Goal: Find specific page/section: Find specific page/section

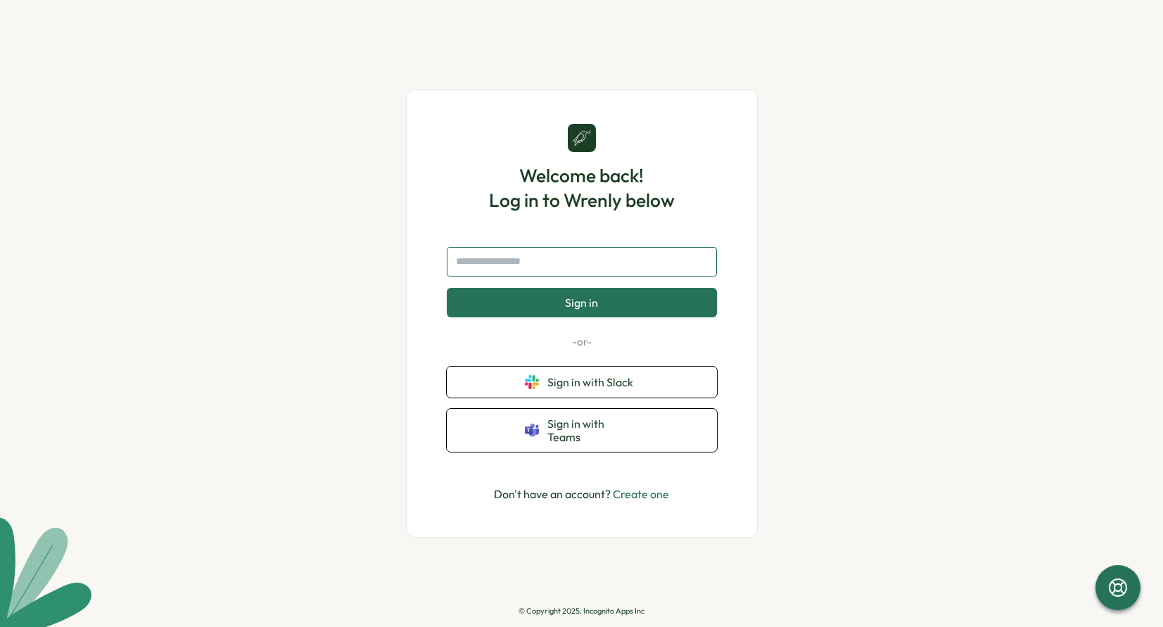
click at [565, 277] on input "text" at bounding box center [582, 262] width 270 height 30
click at [517, 271] on input "text" at bounding box center [582, 262] width 270 height 30
click at [570, 384] on span "Sign in with Slack" at bounding box center [594, 382] width 92 height 13
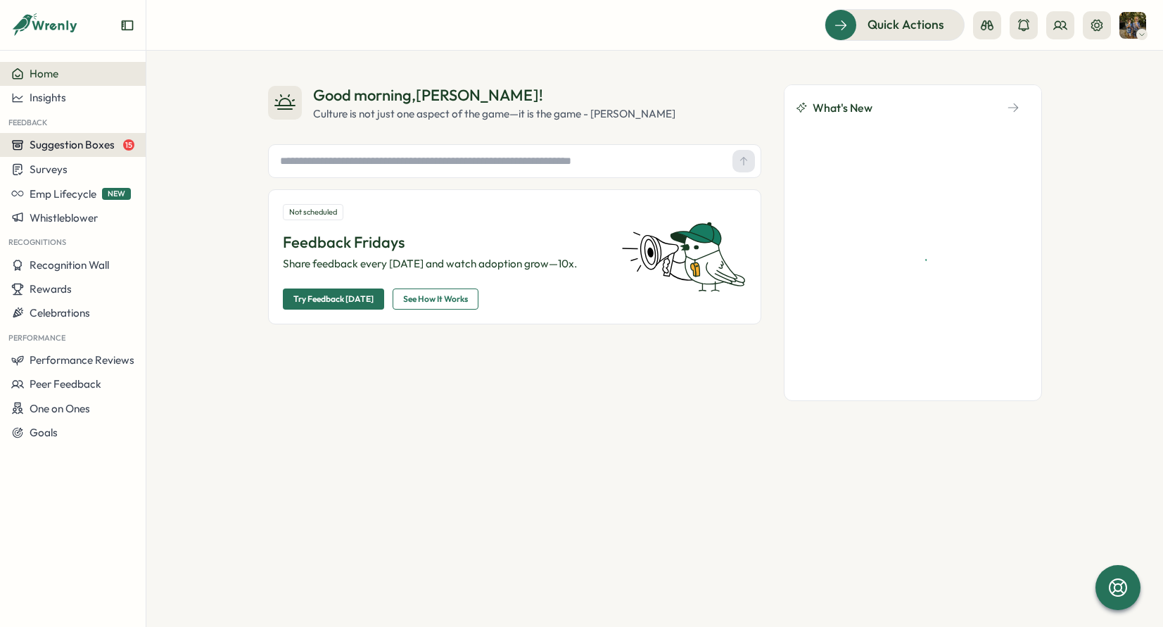
click at [71, 144] on span "Suggestion Boxes" at bounding box center [72, 144] width 85 height 13
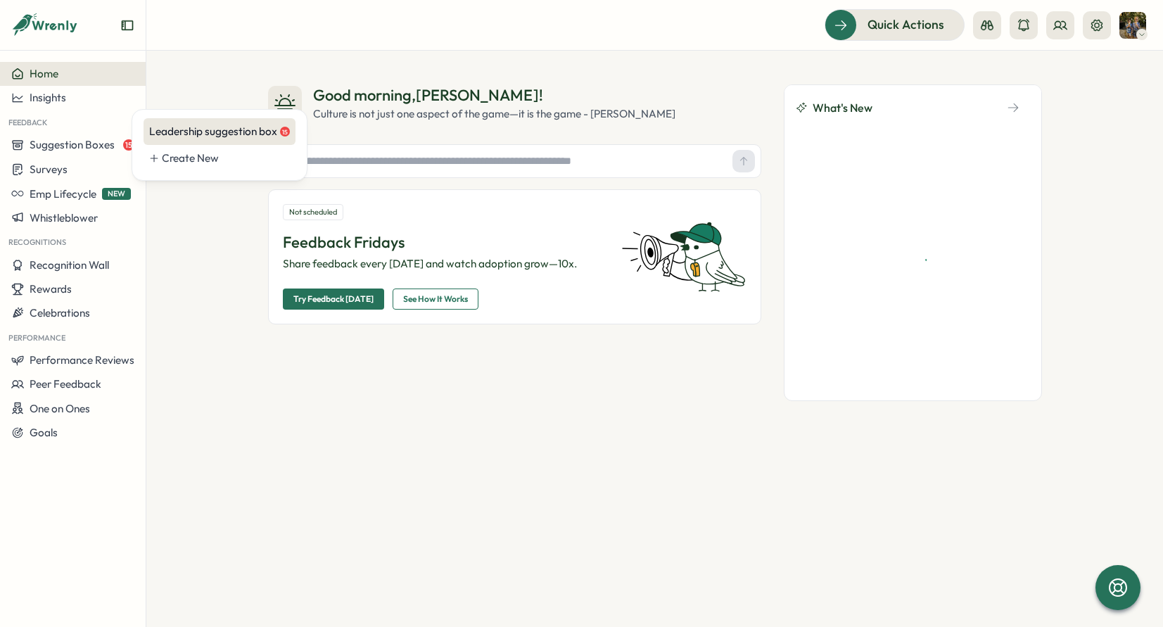
click at [190, 134] on div "Leadership suggestion box 15" at bounding box center [219, 131] width 141 height 15
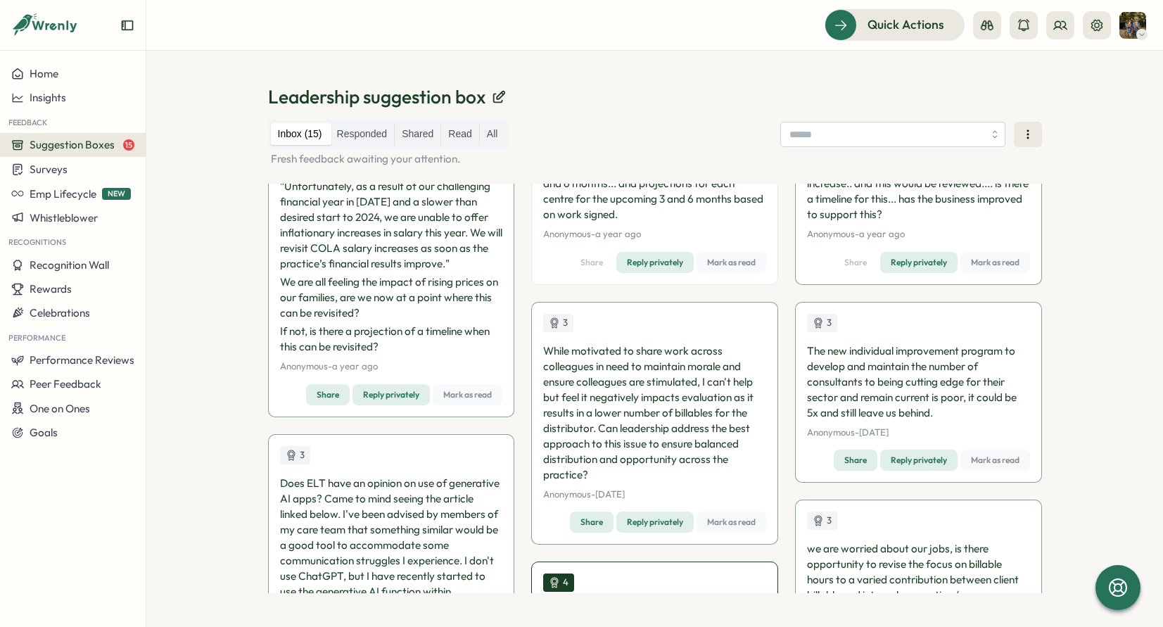
scroll to position [86, 0]
